Goal: Information Seeking & Learning: Compare options

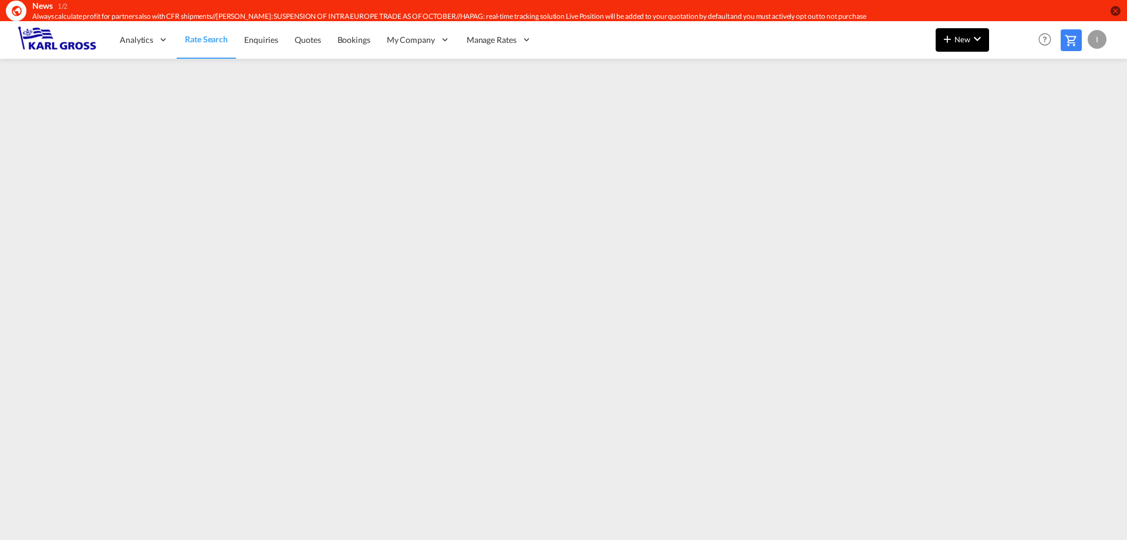
click at [979, 41] on md-icon "icon-chevron-down" at bounding box center [978, 39] width 14 height 14
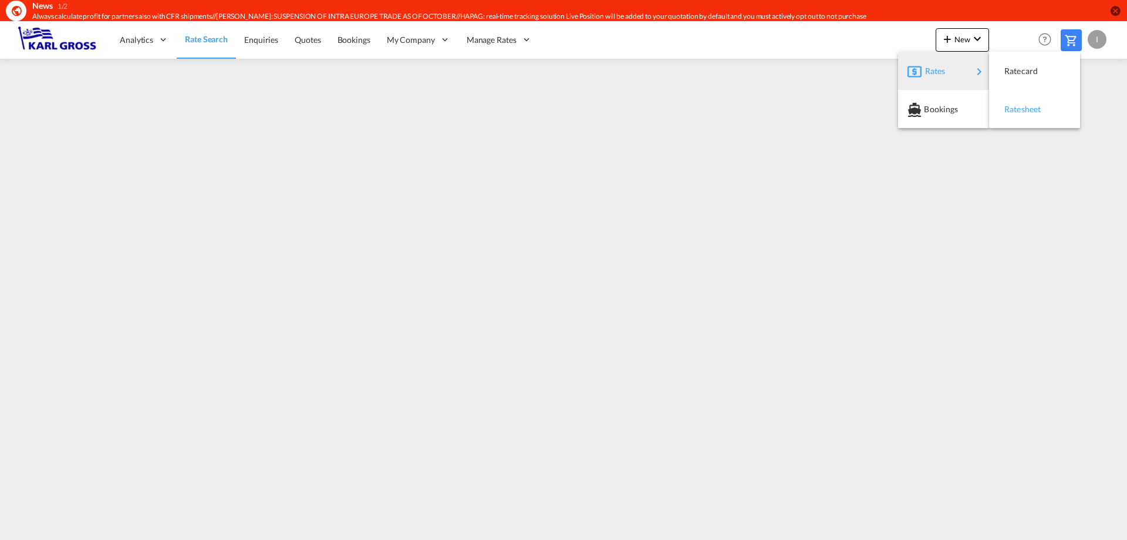
click at [1018, 106] on span "Ratesheet" at bounding box center [1011, 108] width 13 height 23
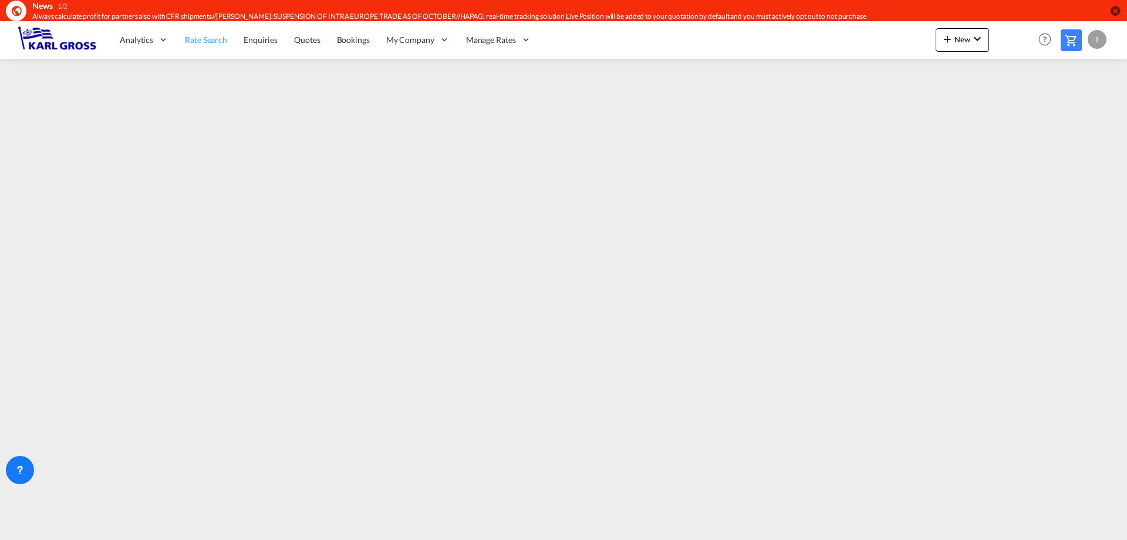
click at [213, 48] on link "Rate Search" at bounding box center [206, 40] width 59 height 38
click at [1079, 45] on div at bounding box center [1071, 40] width 21 height 22
click at [211, 46] on link "Rate Search" at bounding box center [206, 40] width 59 height 38
click at [22, 471] on icon at bounding box center [20, 470] width 12 height 12
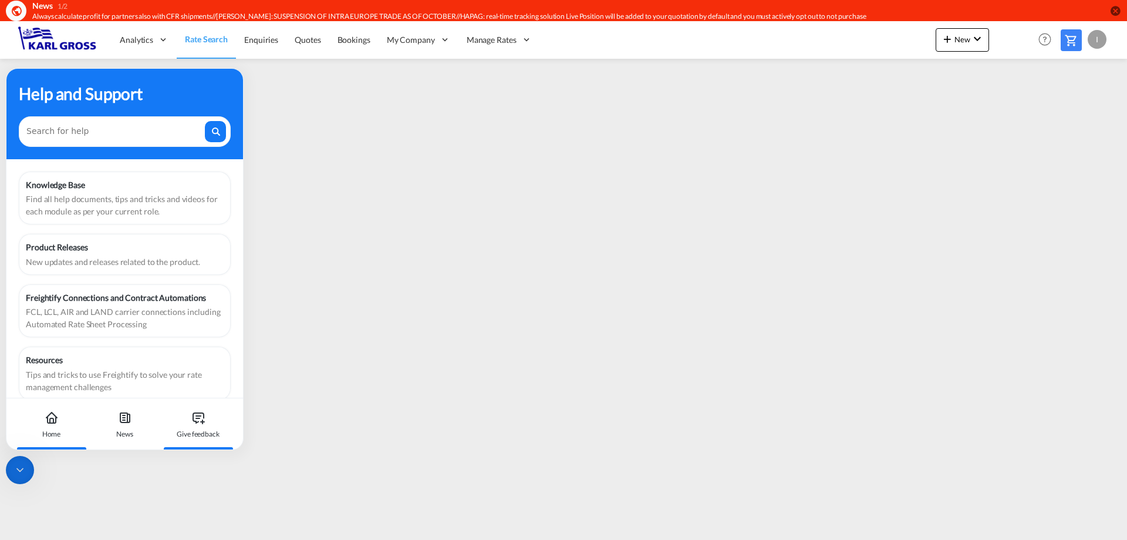
click at [207, 421] on div "Give feedback" at bounding box center [198, 424] width 65 height 52
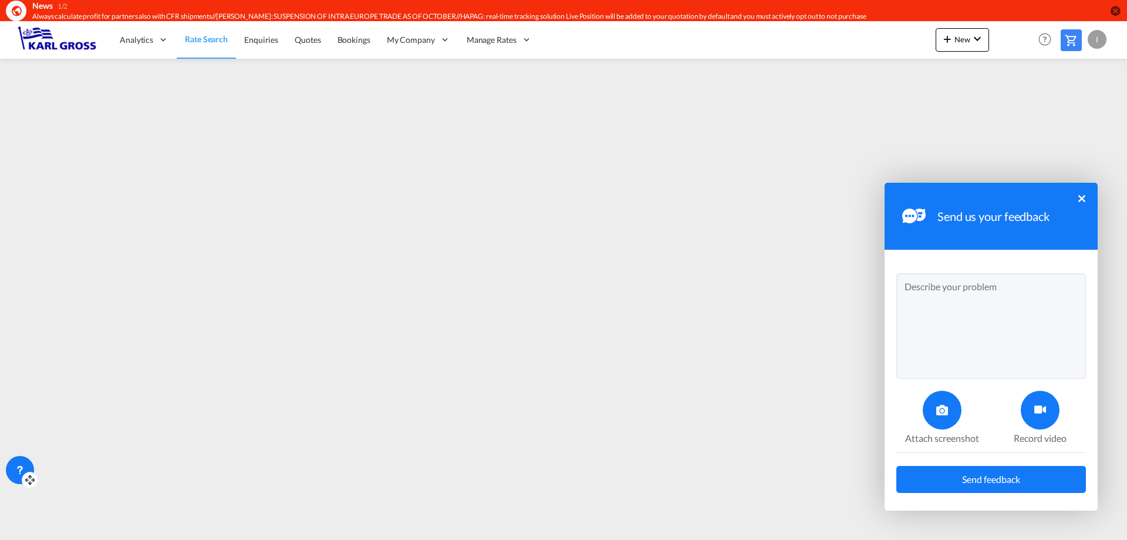
click at [965, 299] on textarea at bounding box center [992, 326] width 190 height 106
type textarea "Dear all, can you kindly check on the usage of"
click at [1081, 192] on div "Send us your feedback ×" at bounding box center [991, 216] width 213 height 67
click at [1080, 193] on div "Send us your feedback ×" at bounding box center [991, 216] width 213 height 67
click at [1079, 198] on button "×" at bounding box center [1082, 198] width 7 height 7
